Goal: Information Seeking & Learning: Learn about a topic

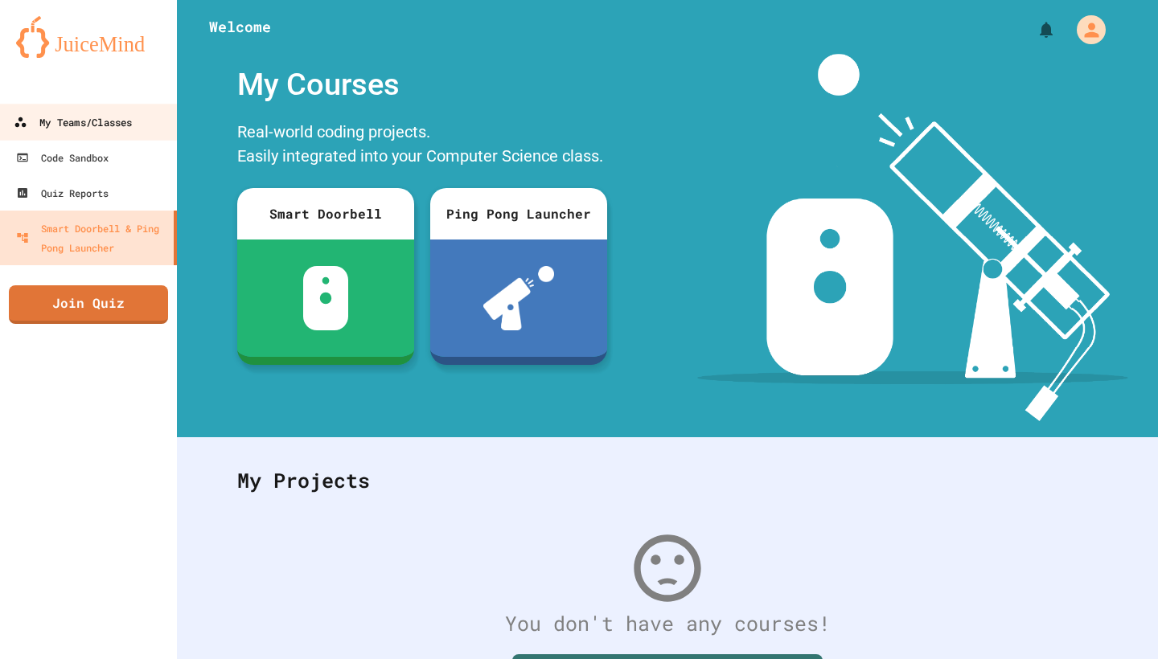
click at [128, 122] on div "My Teams/Classes" at bounding box center [73, 123] width 118 height 20
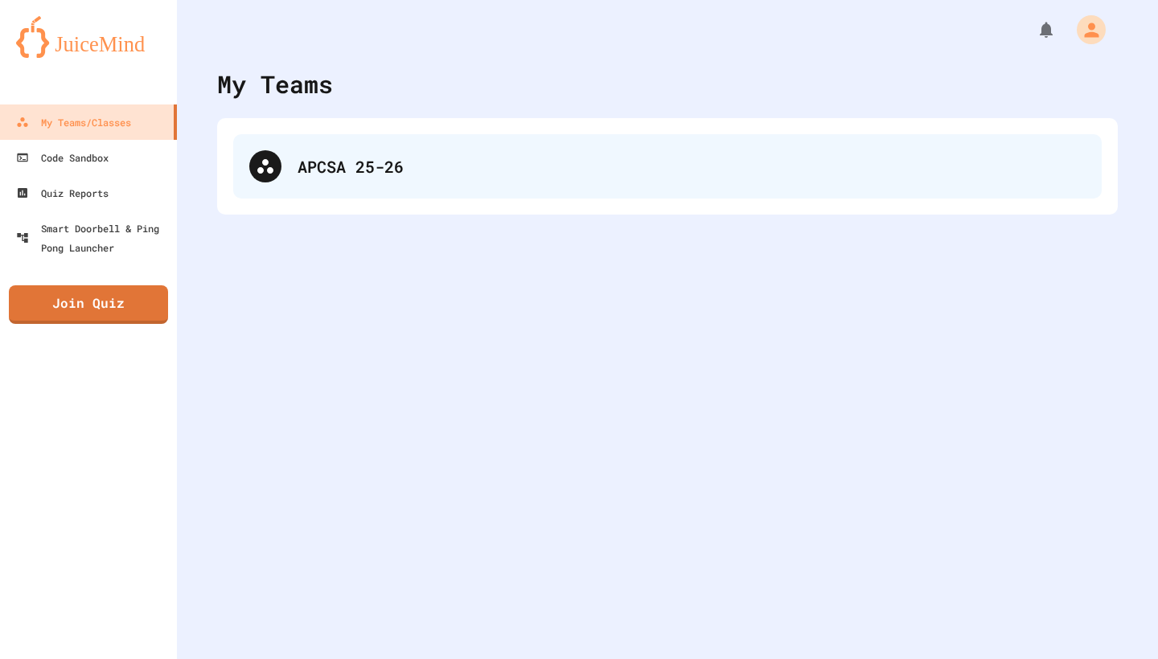
click at [321, 166] on div "APCSA 25-26" at bounding box center [691, 166] width 788 height 24
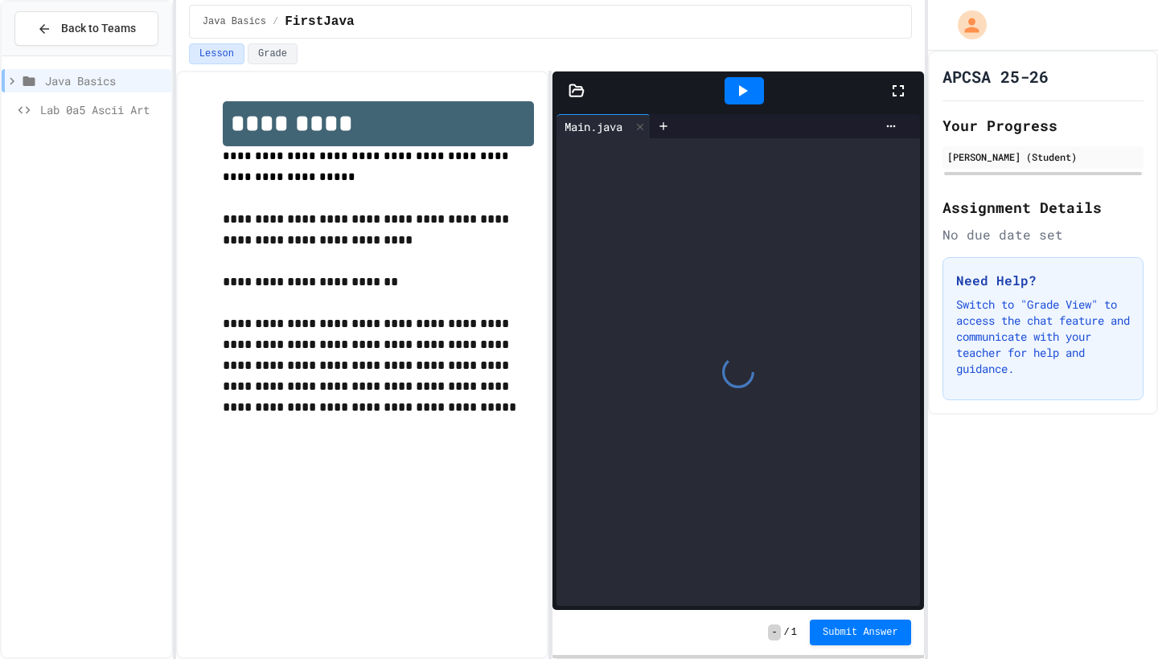
click at [701, 215] on div at bounding box center [737, 372] width 363 height 468
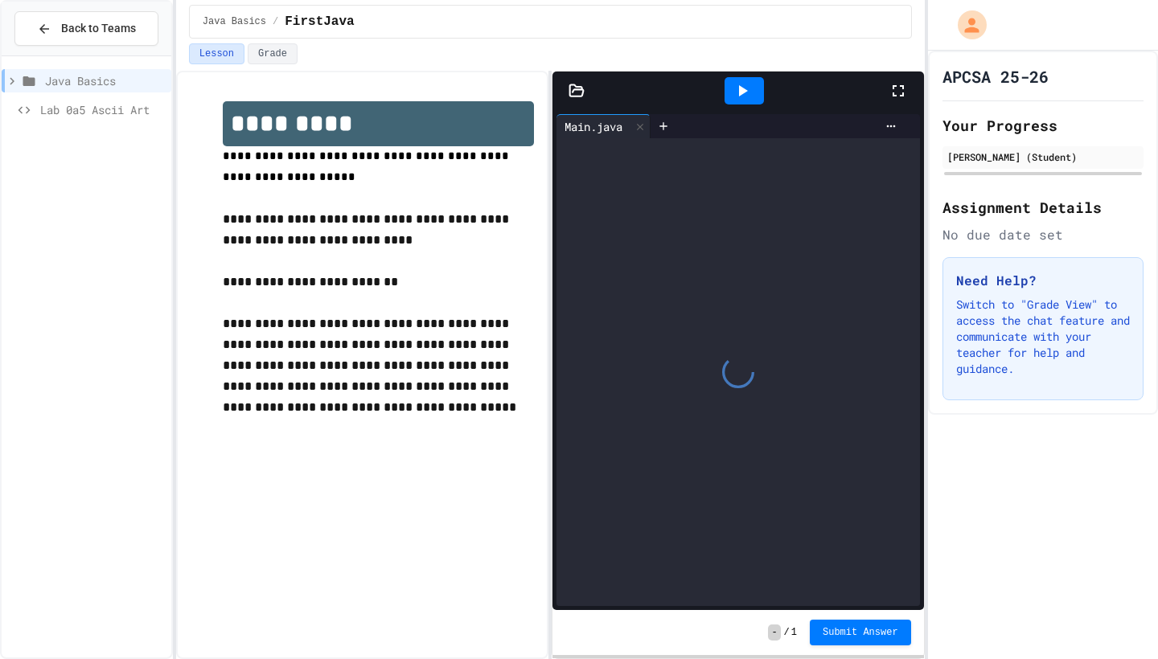
click at [98, 79] on span "Java Basics" at bounding box center [105, 80] width 120 height 17
click at [81, 110] on span "FirstJava" at bounding box center [107, 109] width 115 height 17
click at [721, 154] on div at bounding box center [737, 372] width 363 height 468
click at [714, 267] on div at bounding box center [737, 372] width 363 height 468
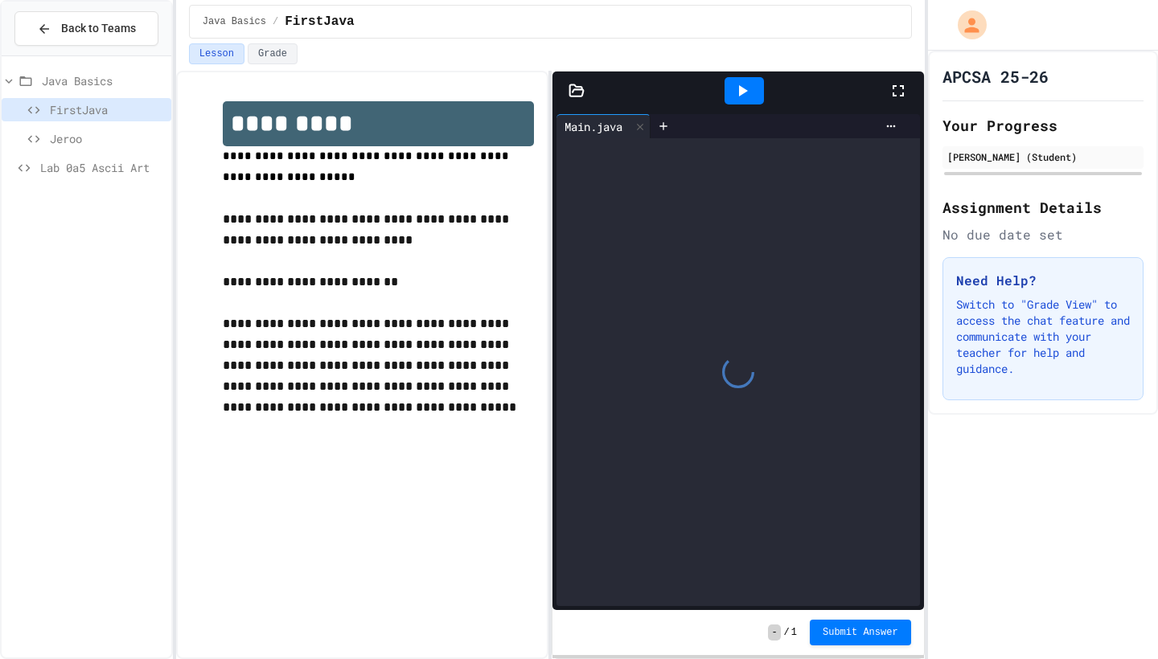
click at [714, 267] on div at bounding box center [737, 372] width 363 height 468
click at [693, 1] on div "Java Basics / FirstJava" at bounding box center [550, 21] width 748 height 43
